Goal: Task Accomplishment & Management: Manage account settings

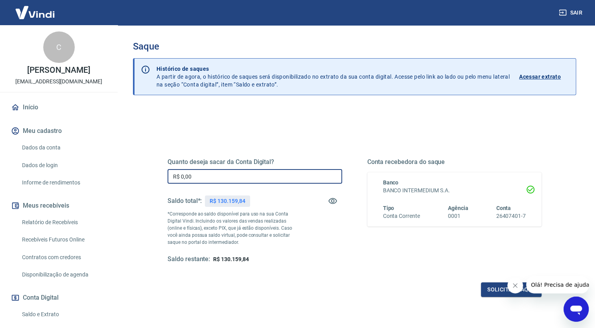
click at [233, 177] on input "R$ 0,00" at bounding box center [254, 176] width 174 height 15
type input "R$ 130.000,00"
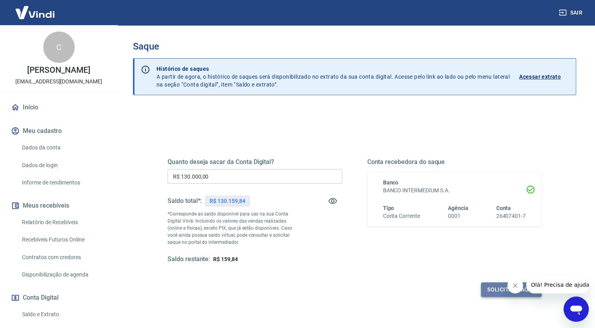
click at [492, 285] on button "Solicitar saque" at bounding box center [511, 289] width 61 height 15
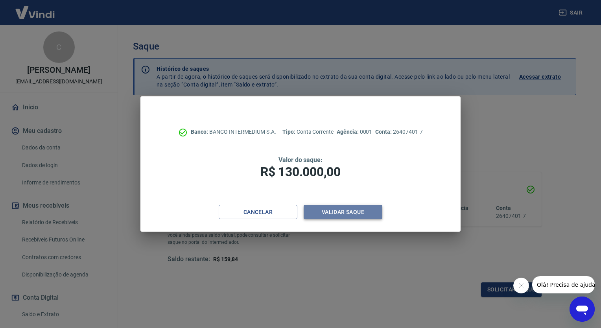
click at [357, 216] on button "Validar saque" at bounding box center [342, 212] width 79 height 15
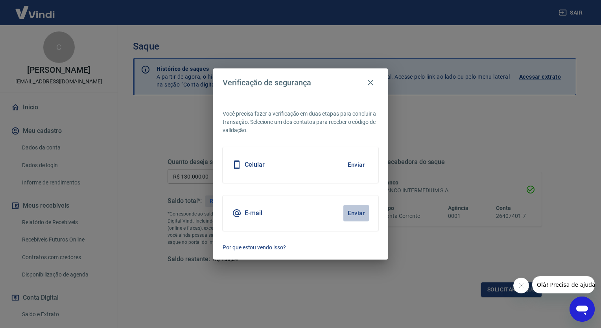
click at [357, 216] on button "Enviar" at bounding box center [356, 213] width 26 height 17
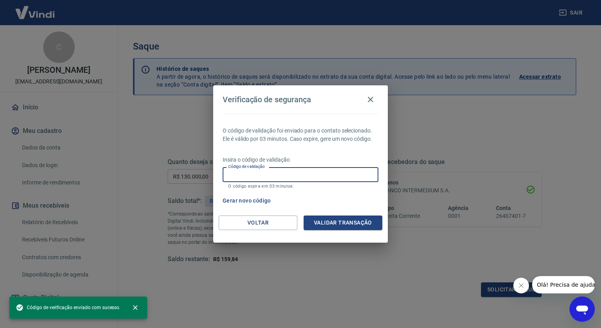
click at [270, 177] on input "Código de validação" at bounding box center [300, 174] width 156 height 15
paste input "509801"
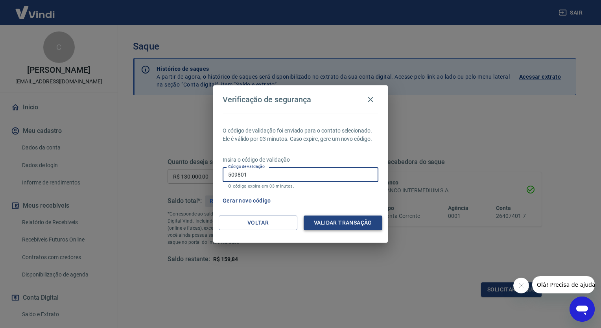
type input "509801"
click at [337, 219] on button "Validar transação" at bounding box center [342, 222] width 79 height 15
